Goal: Transaction & Acquisition: Purchase product/service

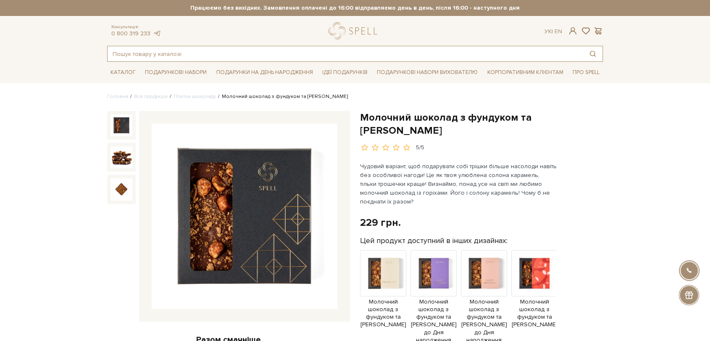
click at [296, 49] on input "text" at bounding box center [346, 53] width 476 height 15
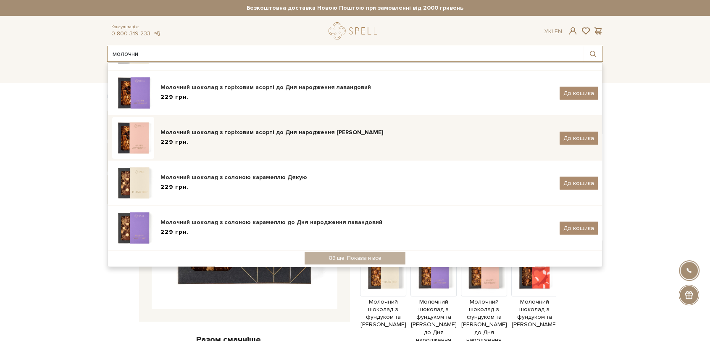
scroll to position [144, 0]
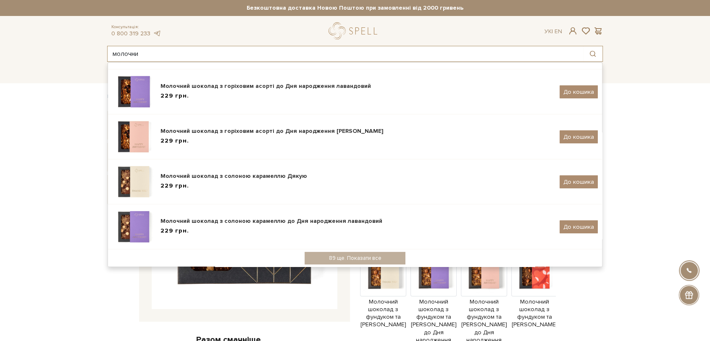
drag, startPoint x: 170, startPoint y: 51, endPoint x: 71, endPoint y: 52, distance: 99.2
click at [71, 51] on header "Безкоштовна доставка Новою Поштою при замовленні від 2000 гривень Працюємо без …" at bounding box center [355, 31] width 710 height 62
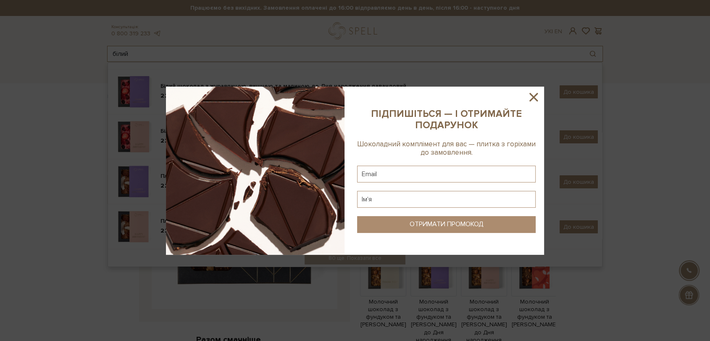
type input "білий"
click at [537, 93] on icon at bounding box center [534, 97] width 14 height 14
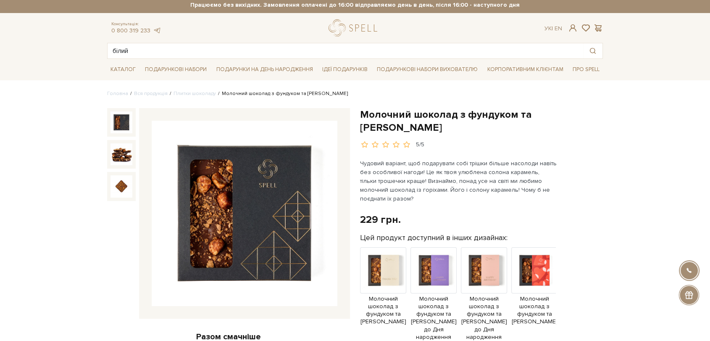
scroll to position [0, 0]
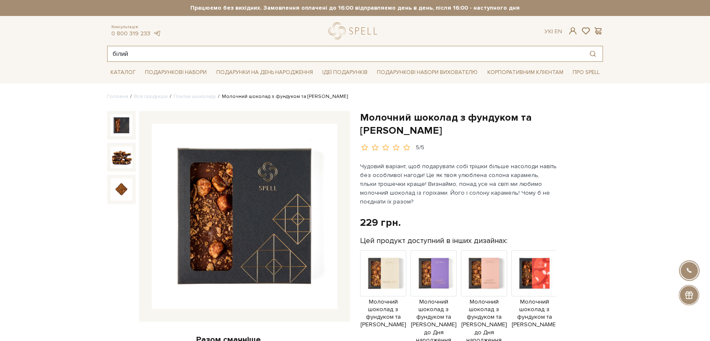
click at [168, 47] on input "білий" at bounding box center [346, 53] width 476 height 15
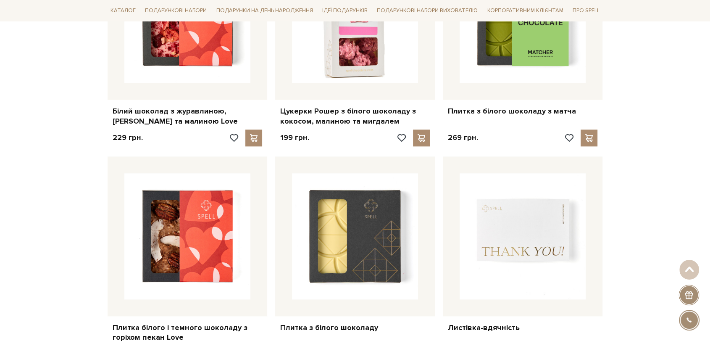
scroll to position [980, 0]
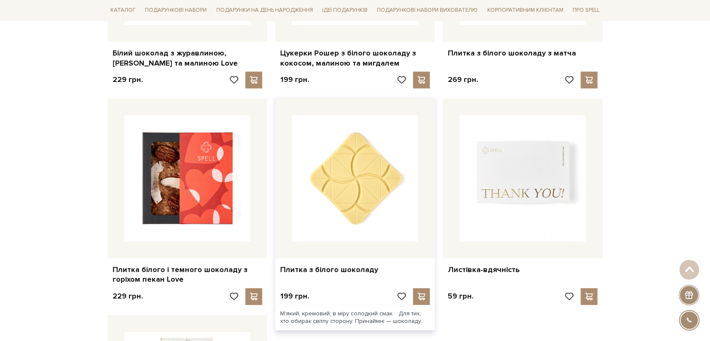
click at [370, 166] on img at bounding box center [355, 178] width 126 height 126
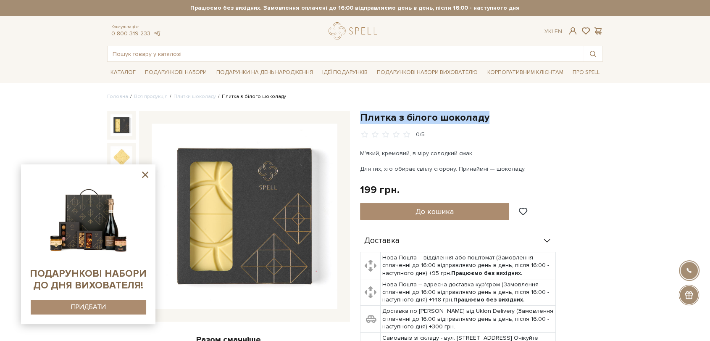
drag, startPoint x: 361, startPoint y: 115, endPoint x: 494, endPoint y: 121, distance: 133.0
click at [494, 121] on h1 "Плитка з білого шоколаду" at bounding box center [481, 117] width 243 height 13
copy h1 "Плитка з білого шоколаду"
click at [148, 176] on icon at bounding box center [145, 174] width 11 height 11
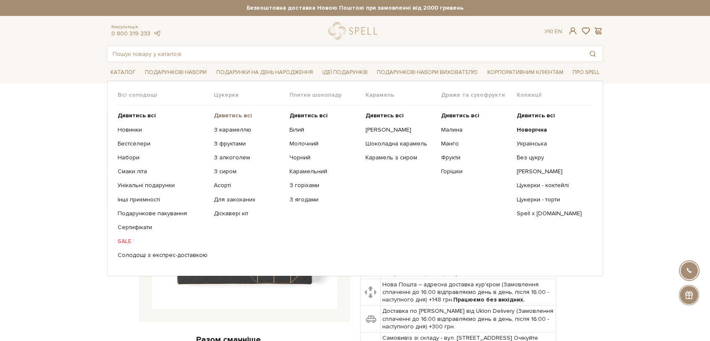
click at [220, 114] on b "Дивитись всі" at bounding box center [233, 115] width 38 height 7
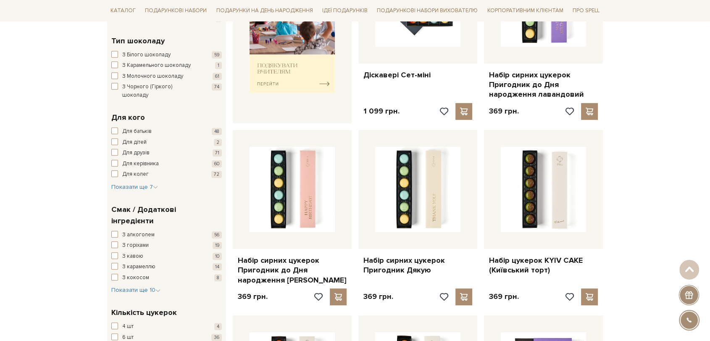
scroll to position [420, 0]
